Goal: Task Accomplishment & Management: Manage account settings

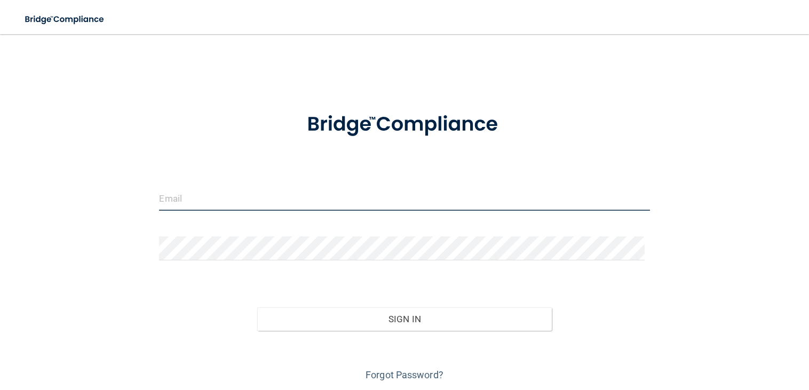
click at [204, 198] on input "email" at bounding box center [404, 199] width 490 height 24
type input "[EMAIL_ADDRESS][DOMAIN_NAME]"
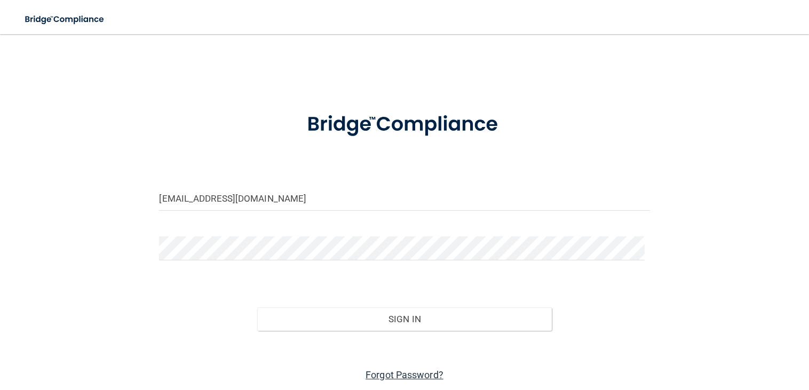
click at [395, 374] on link "Forgot Password?" at bounding box center [404, 374] width 78 height 11
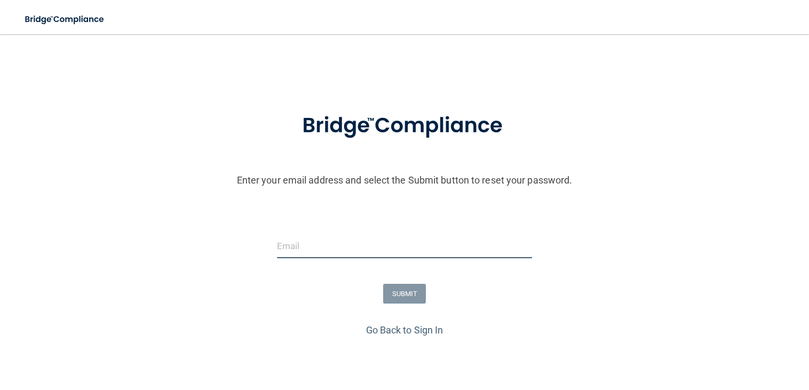
click at [363, 238] on input "email" at bounding box center [405, 246] width 256 height 24
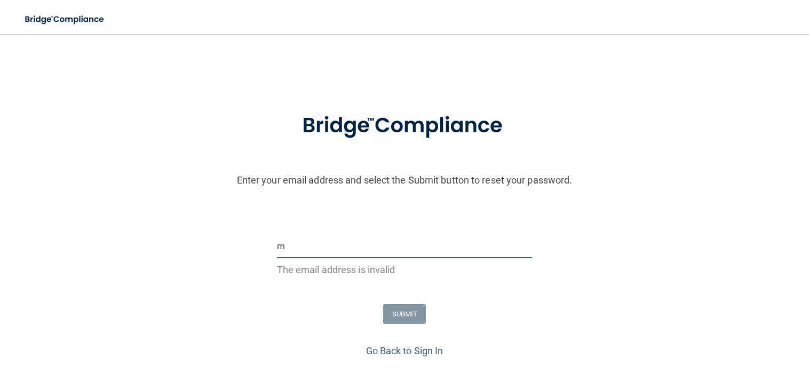
type input "[EMAIL_ADDRESS][DOMAIN_NAME]"
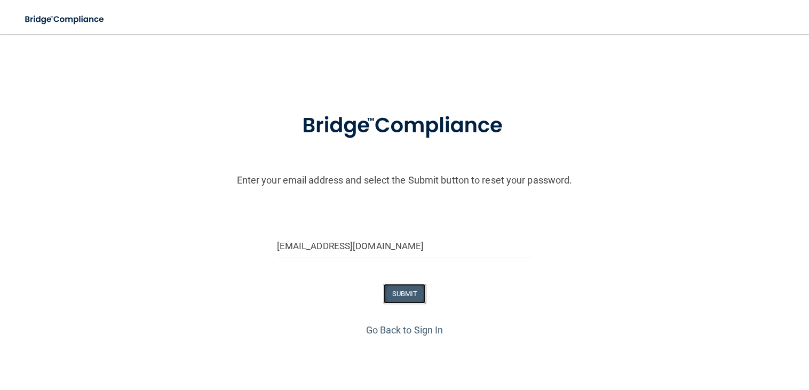
click at [400, 298] on button "SUBMIT" at bounding box center [404, 294] width 43 height 20
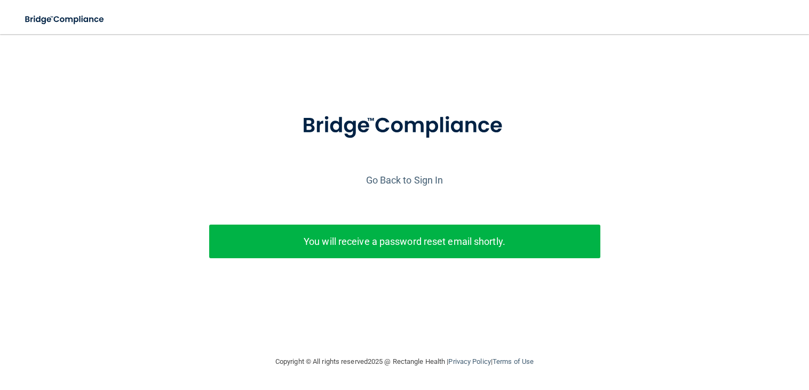
click at [441, 248] on p "You will receive a password reset email shortly." at bounding box center [404, 242] width 375 height 18
click at [415, 244] on p "You will receive a password reset email shortly." at bounding box center [404, 242] width 375 height 18
click at [421, 183] on link "Go Back to Sign In" at bounding box center [404, 179] width 77 height 11
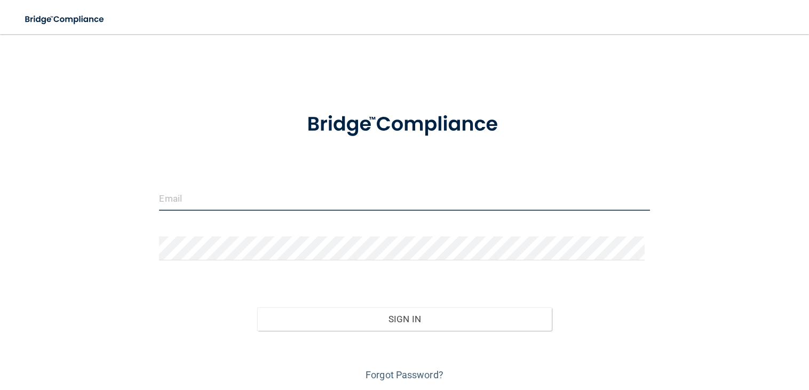
click at [230, 198] on input "email" at bounding box center [404, 199] width 490 height 24
type input "[EMAIL_ADDRESS][DOMAIN_NAME]"
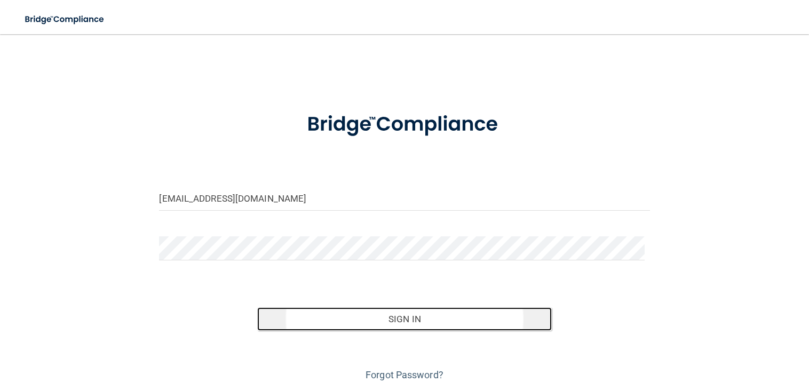
click at [456, 319] on button "Sign In" at bounding box center [404, 318] width 294 height 23
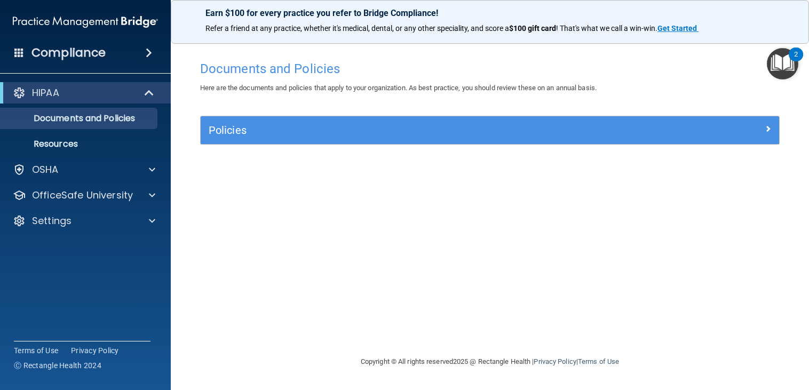
click at [777, 59] on img "Open Resource Center, 2 new notifications" at bounding box center [782, 63] width 31 height 31
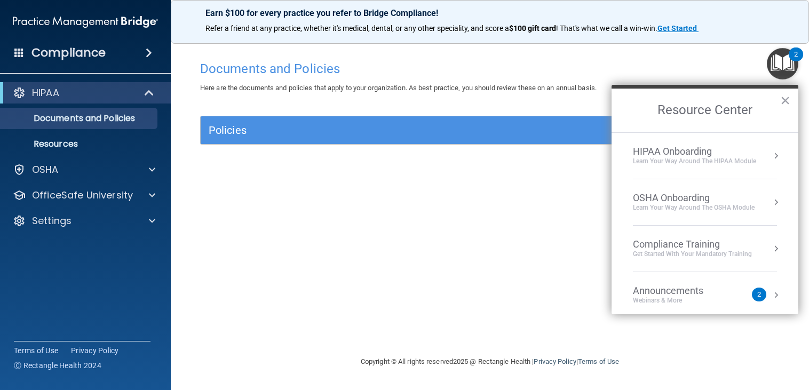
click at [709, 155] on div "HIPAA Onboarding" at bounding box center [694, 152] width 123 height 12
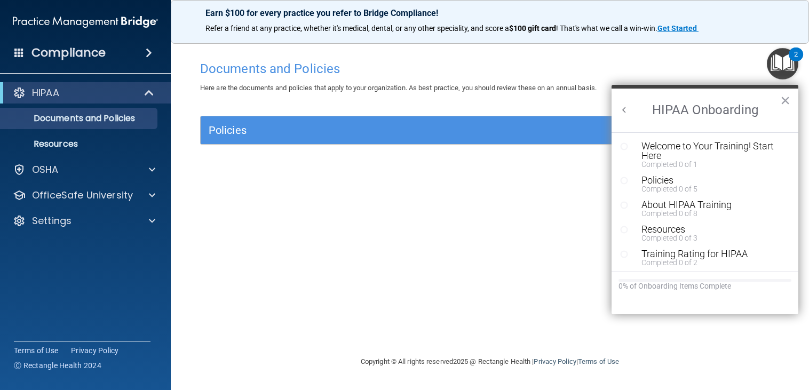
scroll to position [2, 0]
click at [625, 108] on button "Back to Resource Center Home" at bounding box center [624, 110] width 11 height 11
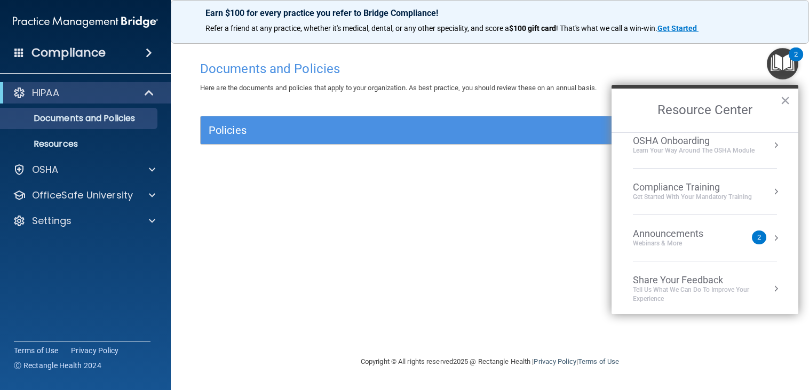
scroll to position [60, 0]
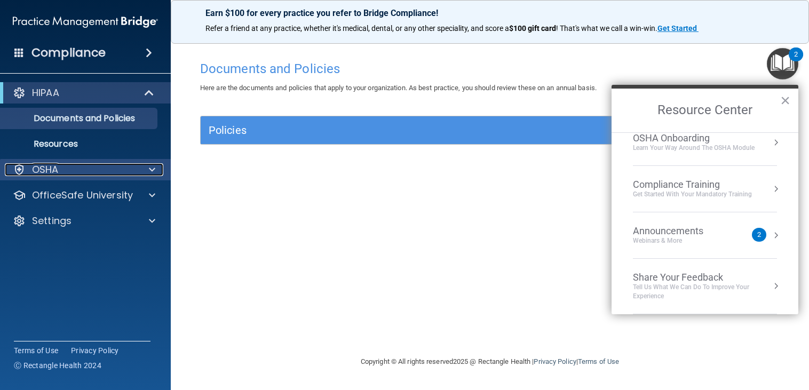
click at [34, 169] on p "OSHA" at bounding box center [45, 169] width 27 height 13
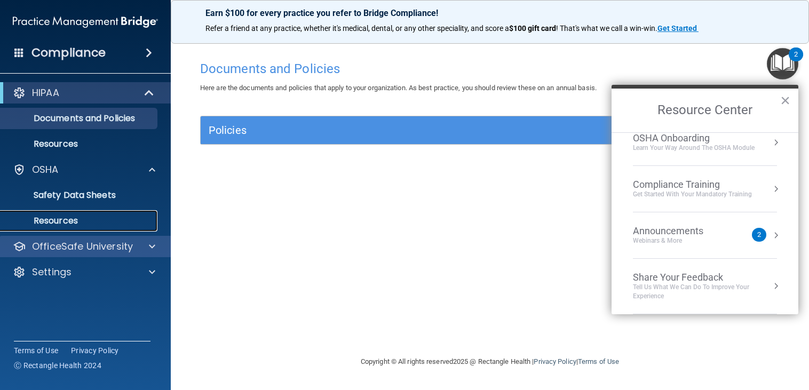
drag, startPoint x: 71, startPoint y: 221, endPoint x: 102, endPoint y: 241, distance: 36.5
click at [71, 220] on p "Resources" at bounding box center [80, 221] width 146 height 11
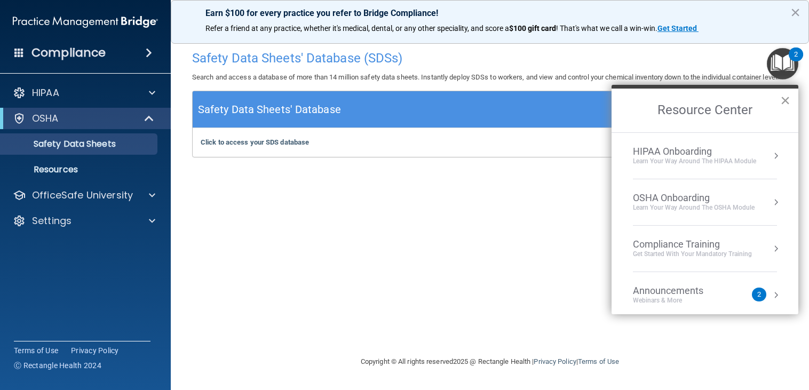
click at [781, 99] on button "×" at bounding box center [785, 100] width 10 height 17
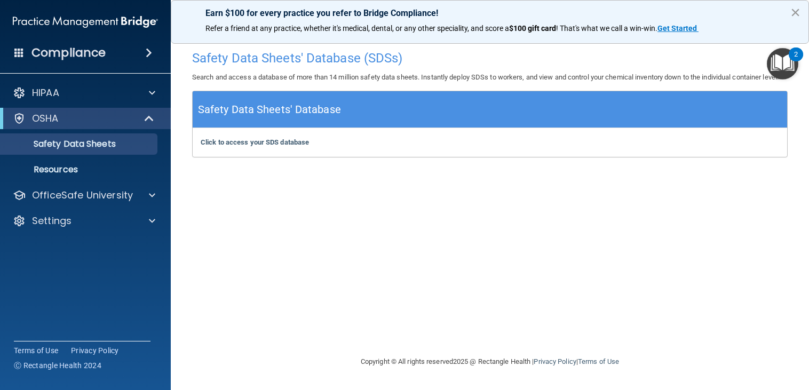
click at [797, 10] on button "×" at bounding box center [795, 12] width 10 height 17
